Goal: Feedback & Contribution: Submit feedback/report problem

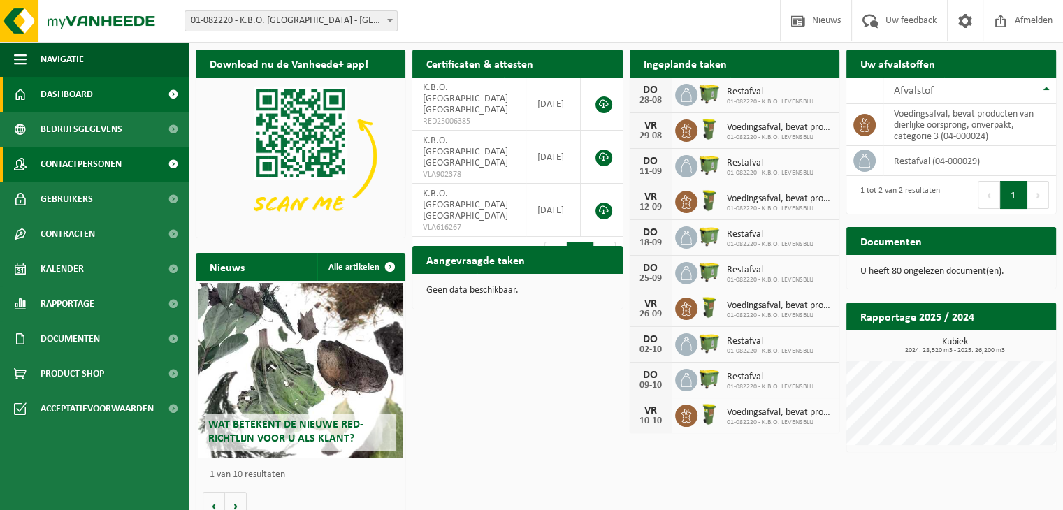
click at [75, 159] on span "Contactpersonen" at bounding box center [81, 164] width 81 height 35
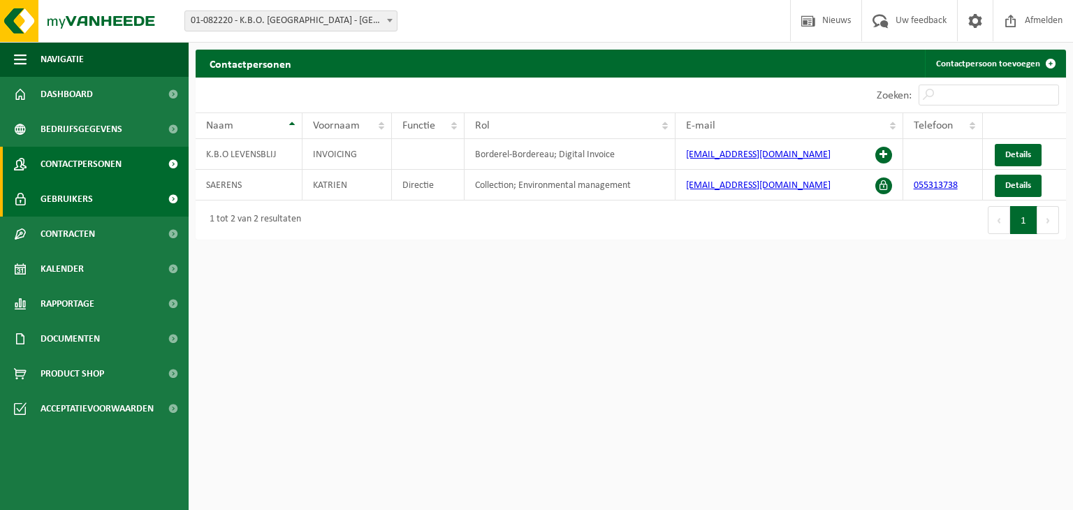
click at [98, 194] on link "Gebruikers" at bounding box center [94, 199] width 189 height 35
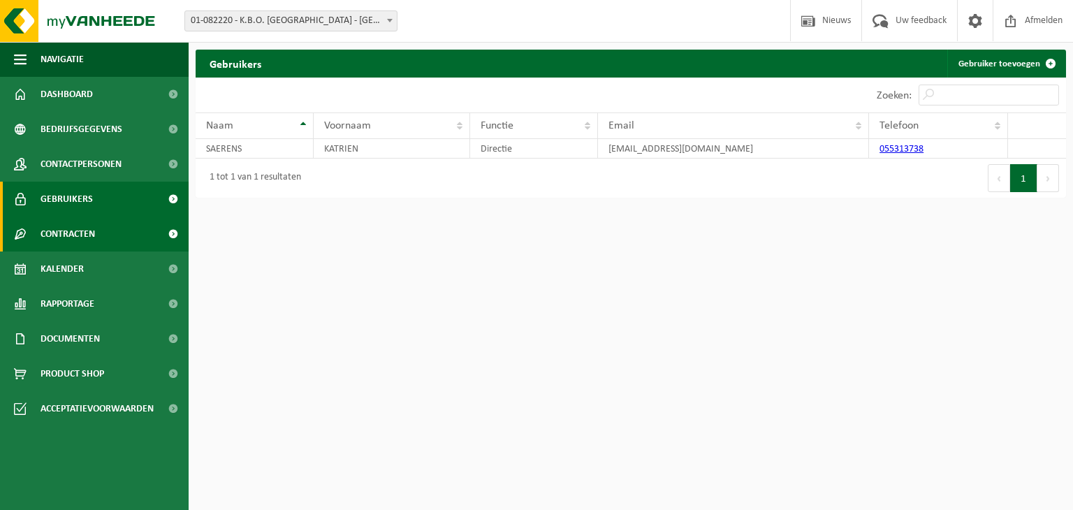
click at [87, 231] on span "Contracten" at bounding box center [68, 234] width 55 height 35
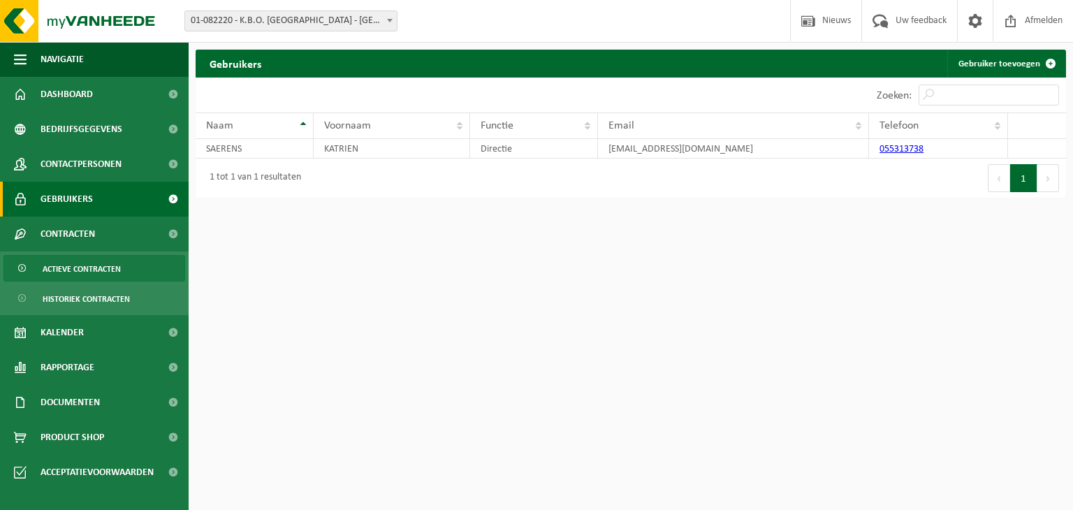
click at [89, 272] on span "Actieve contracten" at bounding box center [82, 269] width 78 height 27
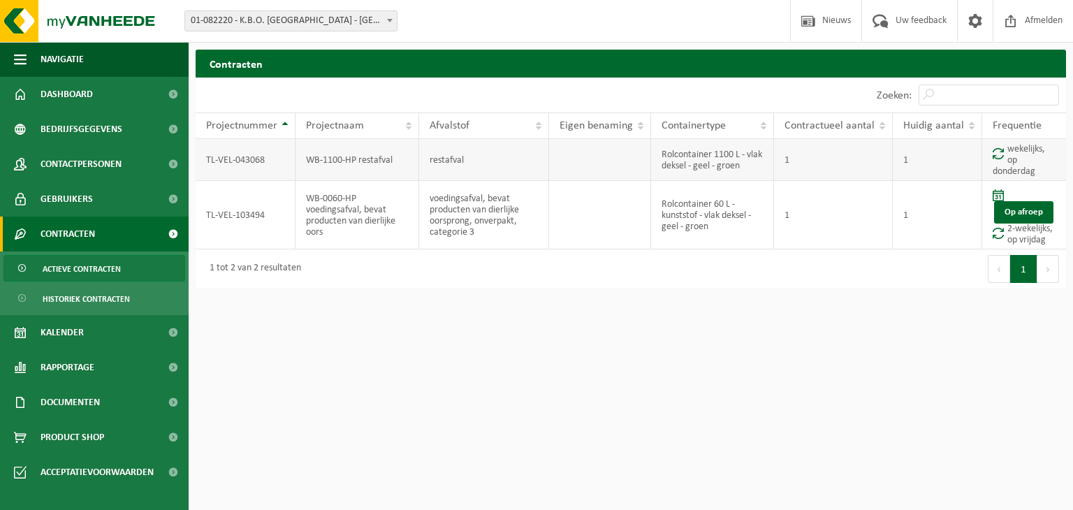
click at [735, 159] on td "Rolcontainer 1100 L - vlak deksel - geel - groen" at bounding box center [712, 160] width 123 height 42
click at [96, 136] on span "Bedrijfsgegevens" at bounding box center [82, 129] width 82 height 35
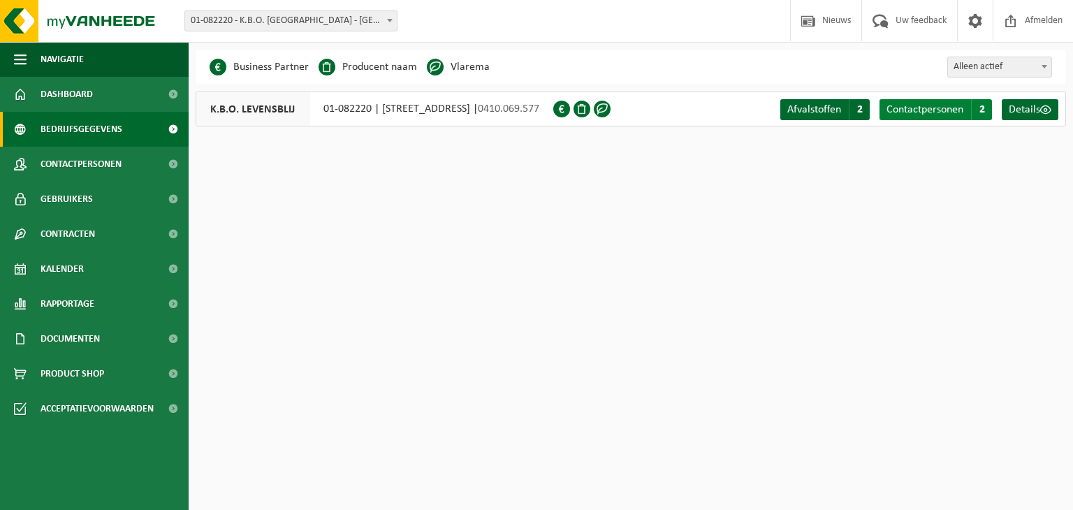
click at [925, 110] on span "Contactpersonen" at bounding box center [925, 109] width 77 height 11
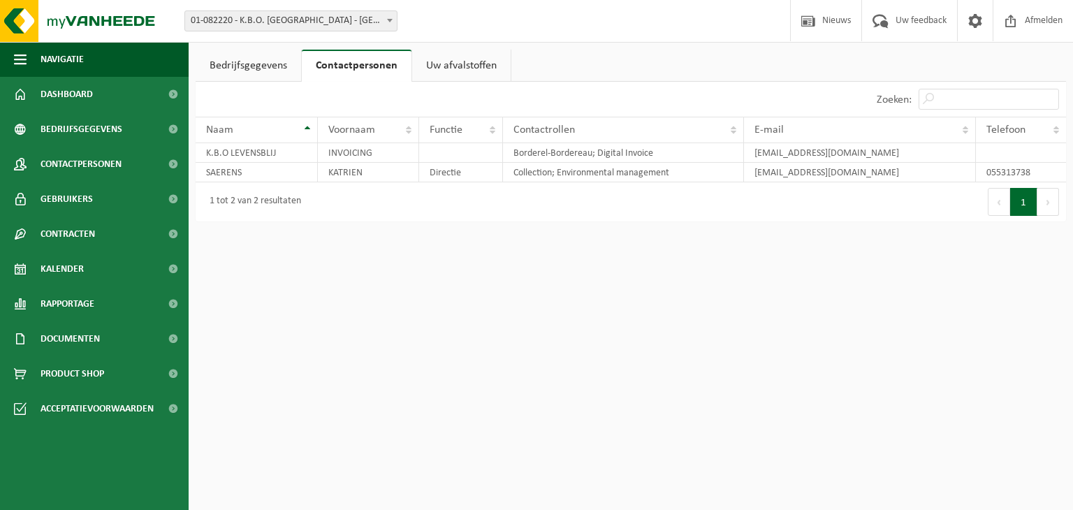
click at [249, 61] on link "Bedrijfsgegevens" at bounding box center [249, 66] width 106 height 32
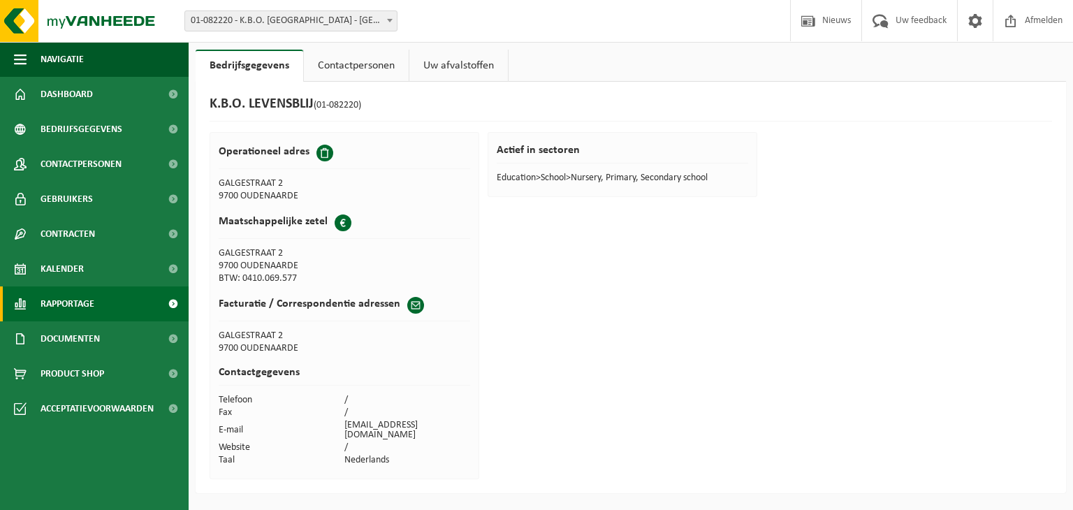
click at [71, 300] on span "Rapportage" at bounding box center [68, 304] width 54 height 35
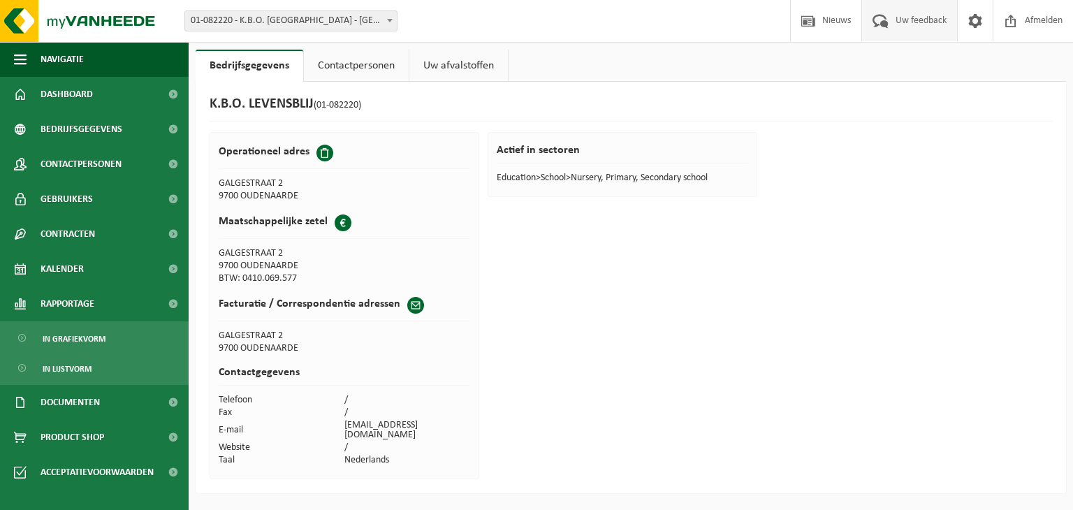
click at [925, 27] on span "Uw feedback" at bounding box center [921, 20] width 58 height 41
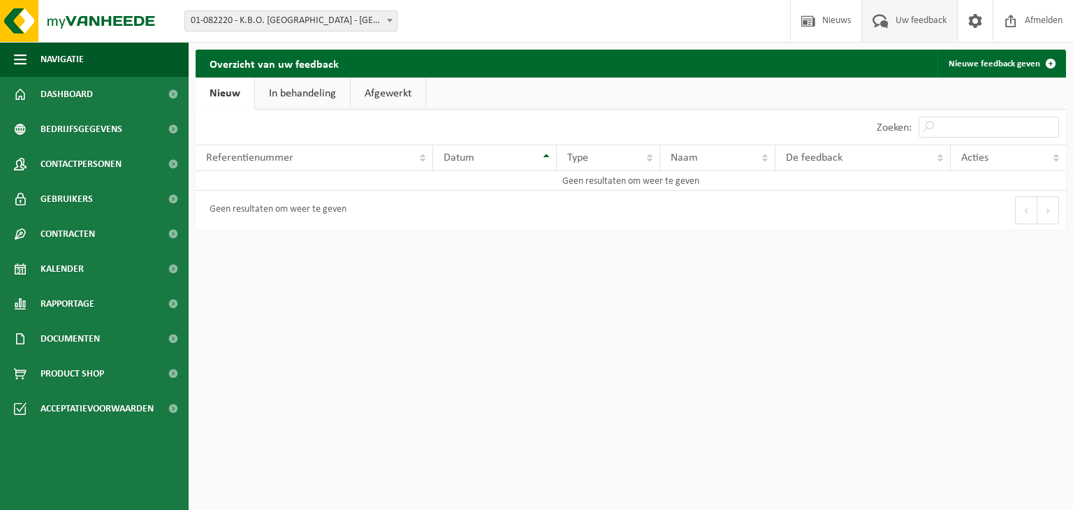
click at [231, 93] on link "Nieuw" at bounding box center [225, 94] width 59 height 32
click at [1010, 65] on link "Nieuwe feedback geven" at bounding box center [1001, 64] width 127 height 28
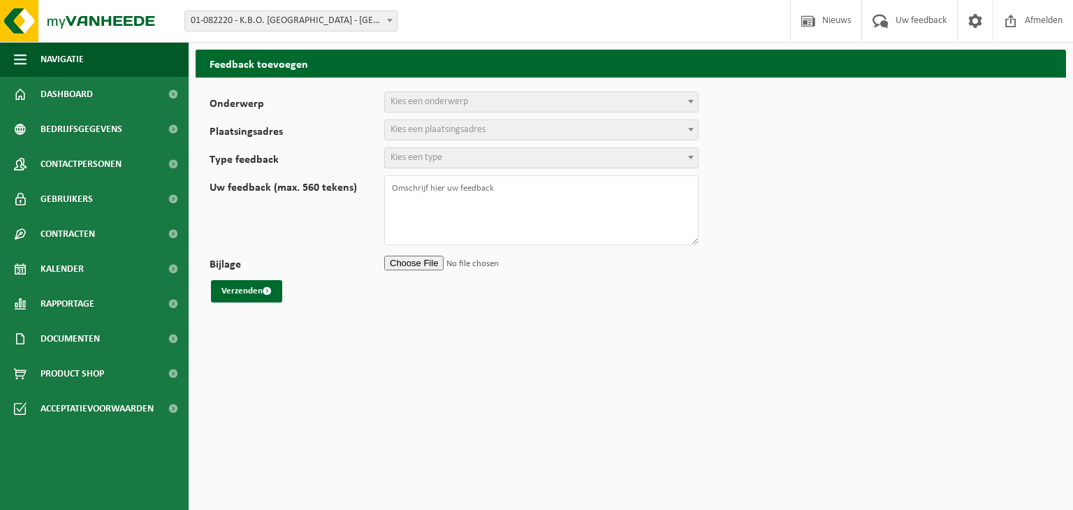
select select
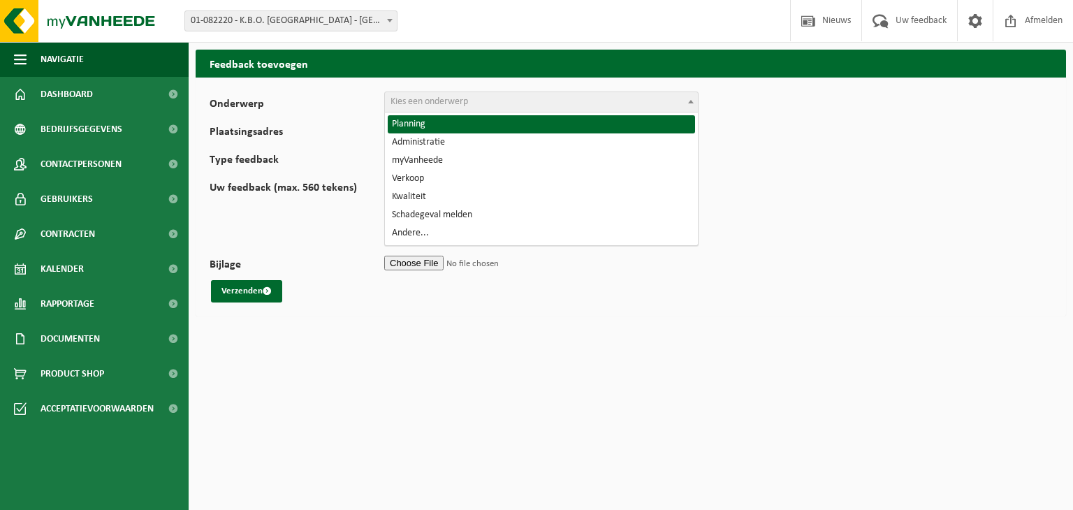
click at [433, 103] on span "Kies een onderwerp" at bounding box center [430, 101] width 78 height 10
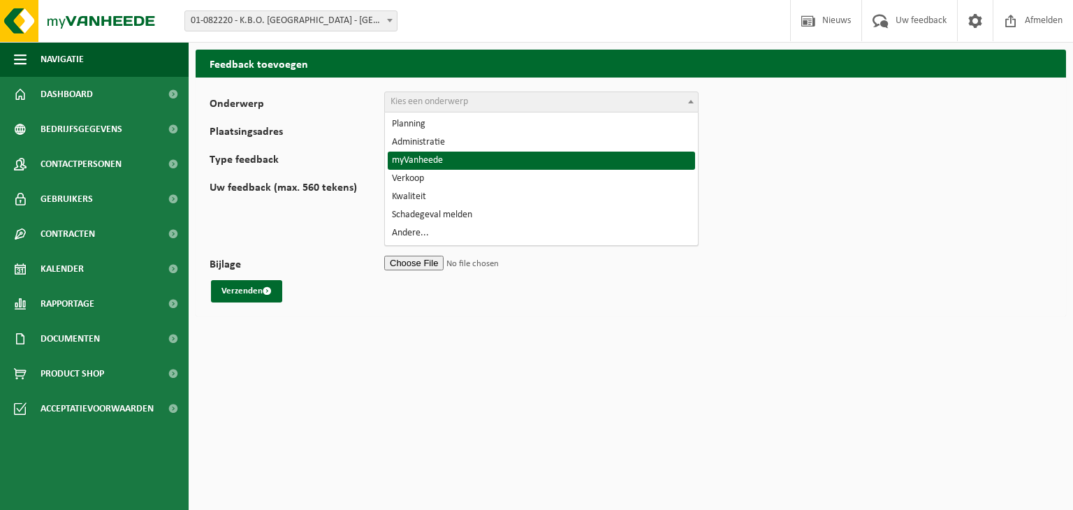
select select "11"
select select
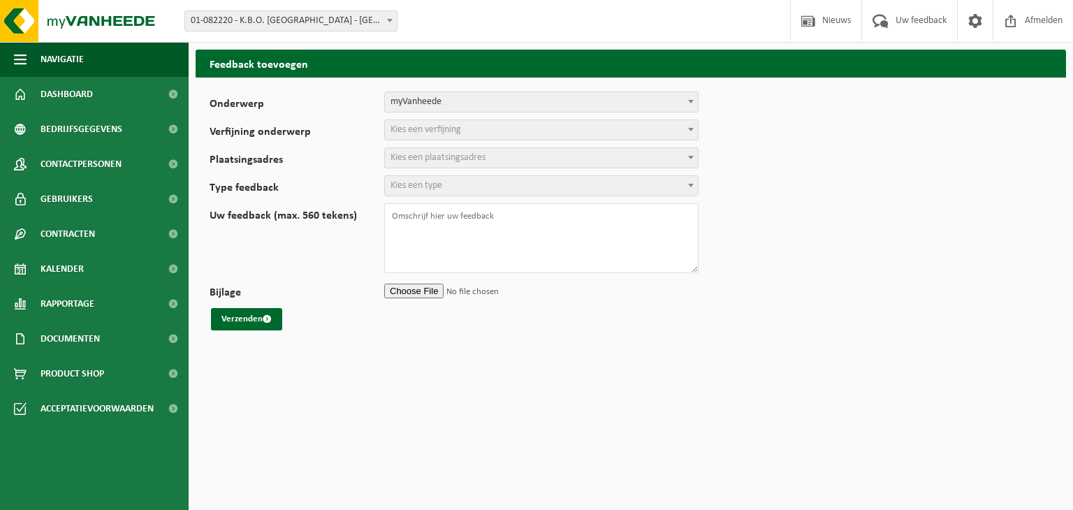
click at [427, 131] on span "Kies een verfijning" at bounding box center [426, 129] width 71 height 10
click at [835, 145] on form "Onderwerp Planning Administratie myVanheede Verkoop Kwaliteit Schadegeval melde…" at bounding box center [631, 211] width 843 height 239
click at [689, 156] on b at bounding box center [691, 157] width 6 height 3
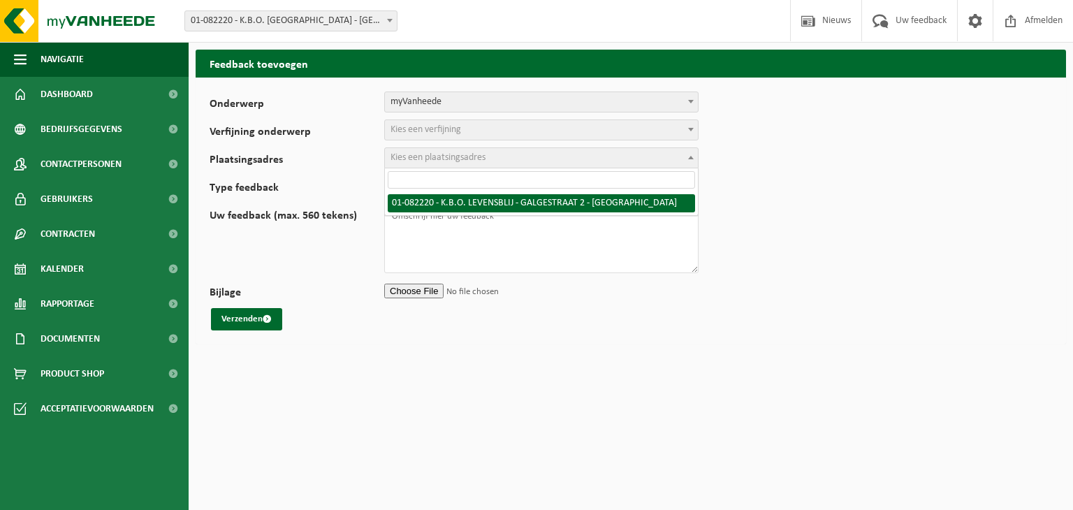
select select "14956"
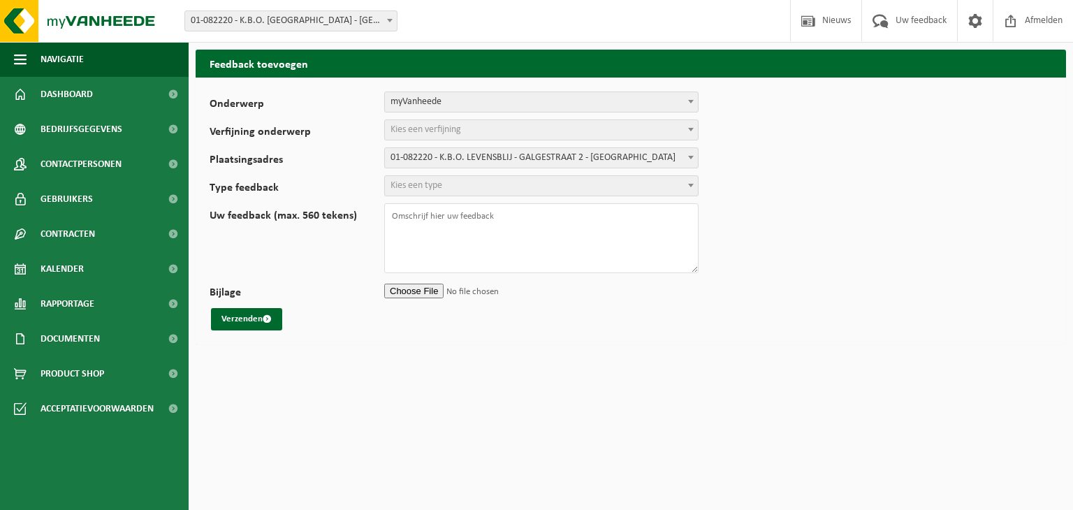
click at [684, 189] on span at bounding box center [691, 185] width 14 height 18
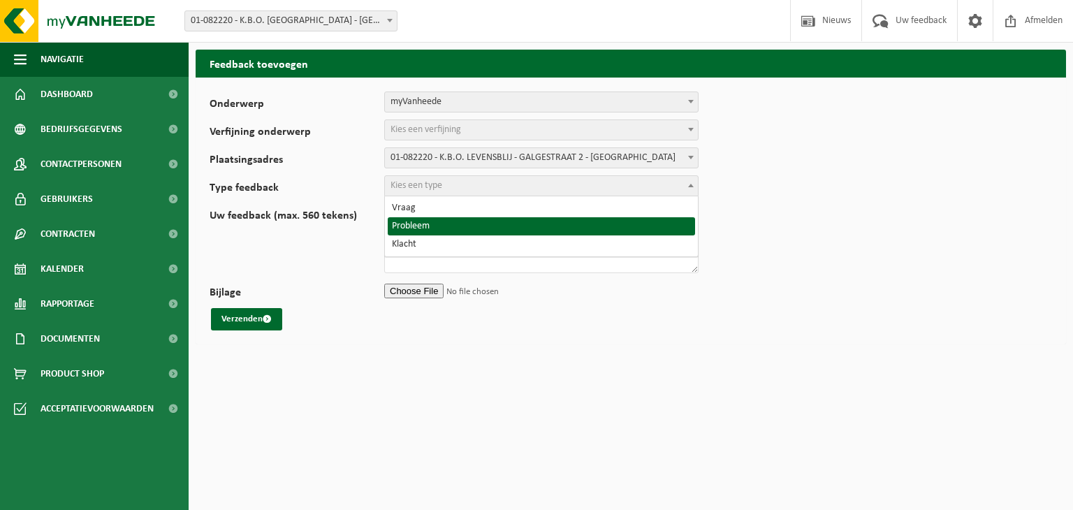
select select "ISS"
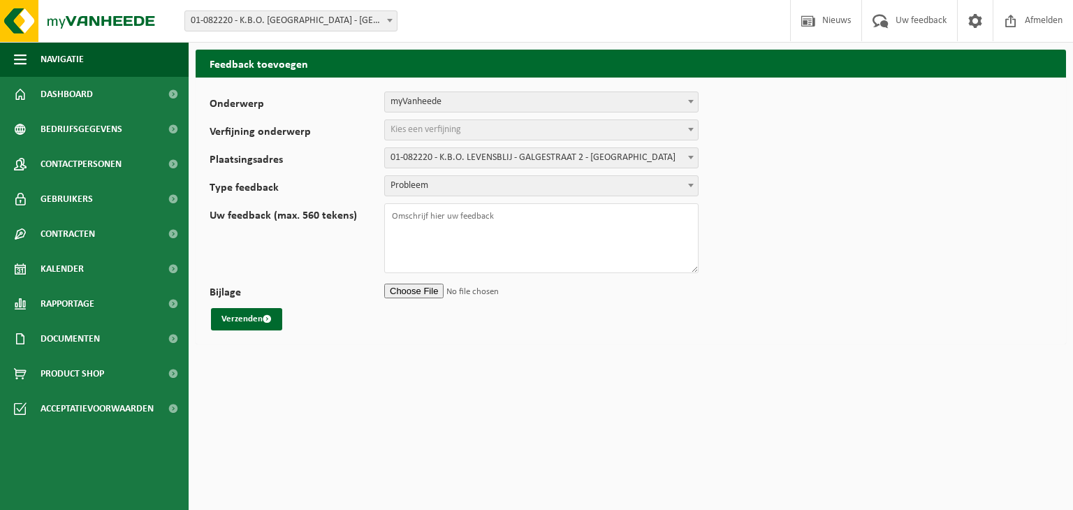
click at [690, 131] on span at bounding box center [691, 129] width 14 height 18
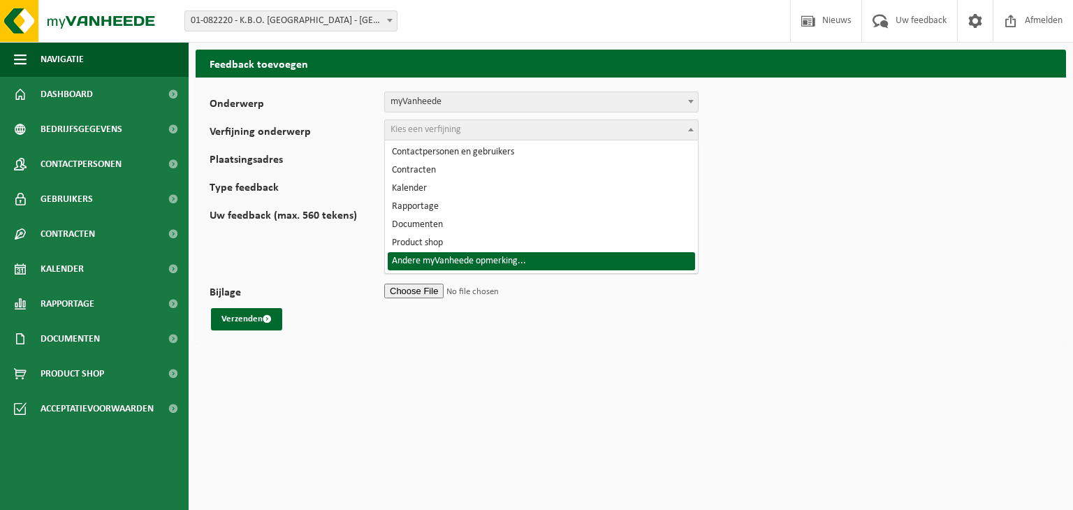
select select "18"
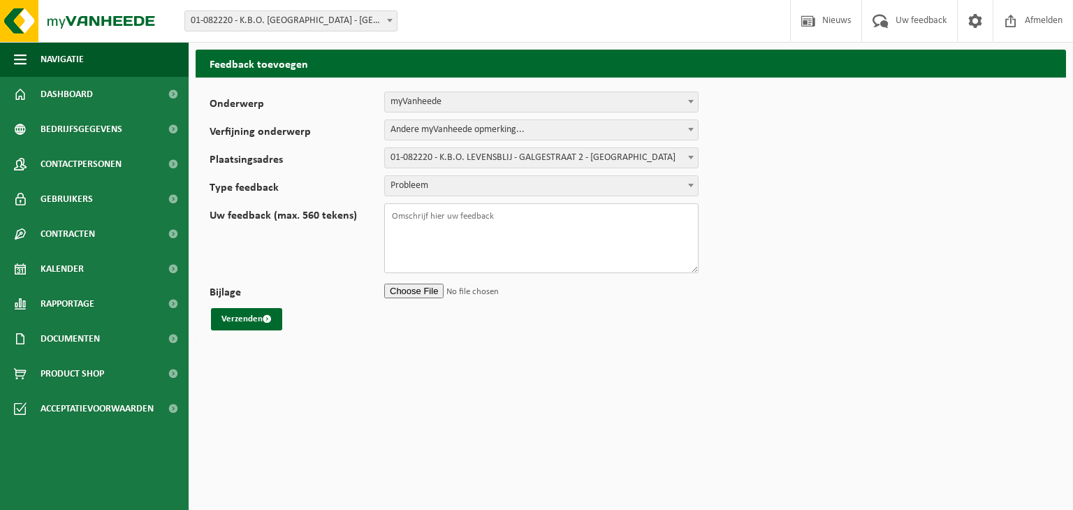
click at [439, 203] on textarea "Uw feedback (max. 560 tekens)" at bounding box center [541, 238] width 314 height 70
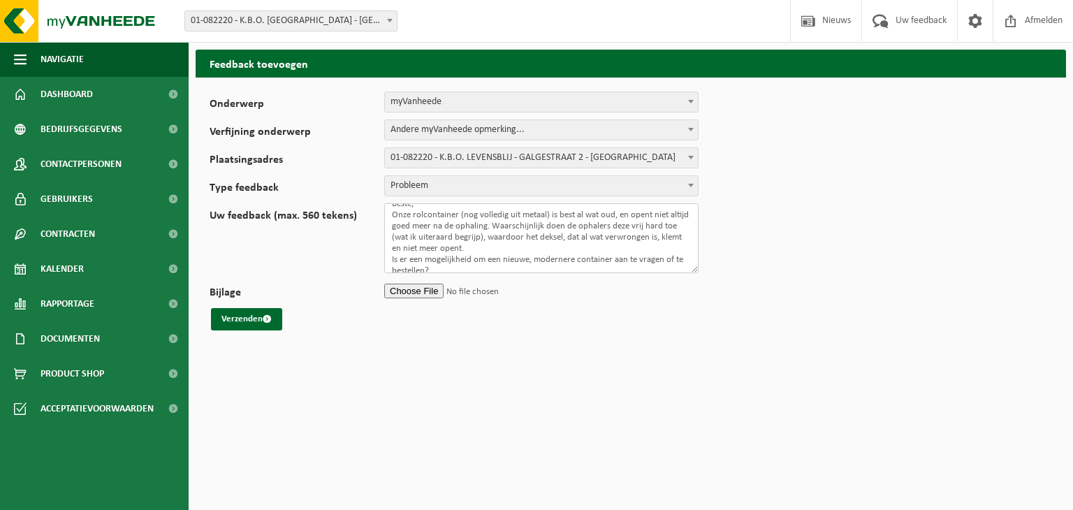
scroll to position [23, 0]
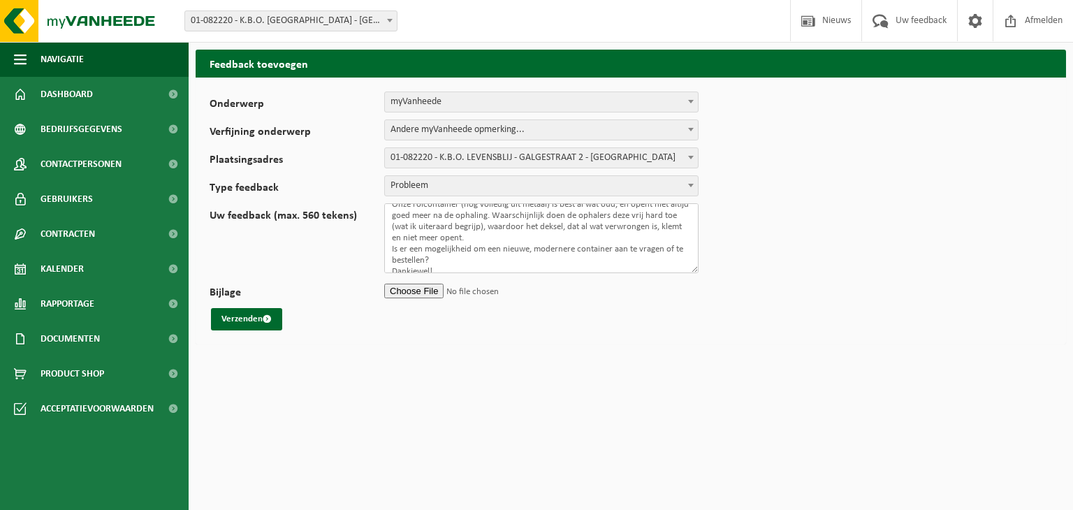
click at [567, 228] on textarea "Beste, Onze rolcontainer (nog volledig uit metaal) is best al wat oud, en opent…" at bounding box center [541, 238] width 314 height 70
click at [561, 229] on textarea "Beste, Onze rolcontainer (nog volledig uit metaal) is best al wat oud, en opent…" at bounding box center [541, 238] width 314 height 70
click at [557, 233] on textarea "Beste, Onze rolcontainer (nog volledig uit metaal) is best al wat oud, en opent…" at bounding box center [541, 238] width 314 height 70
type textarea "Beste, Onze rolcontainer (nog volledig uit metaal) is best al wat oud, en opent…"
click at [238, 319] on button "Verzenden" at bounding box center [246, 319] width 71 height 22
